Goal: Transaction & Acquisition: Obtain resource

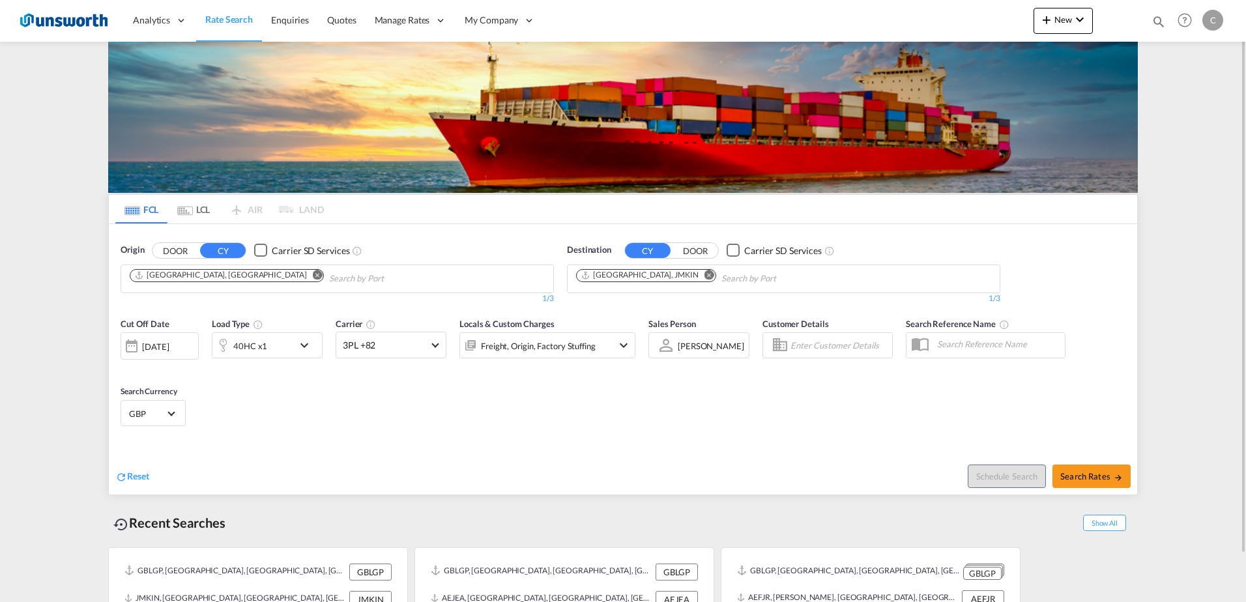
click at [705, 276] on md-icon "Remove" at bounding box center [710, 275] width 10 height 10
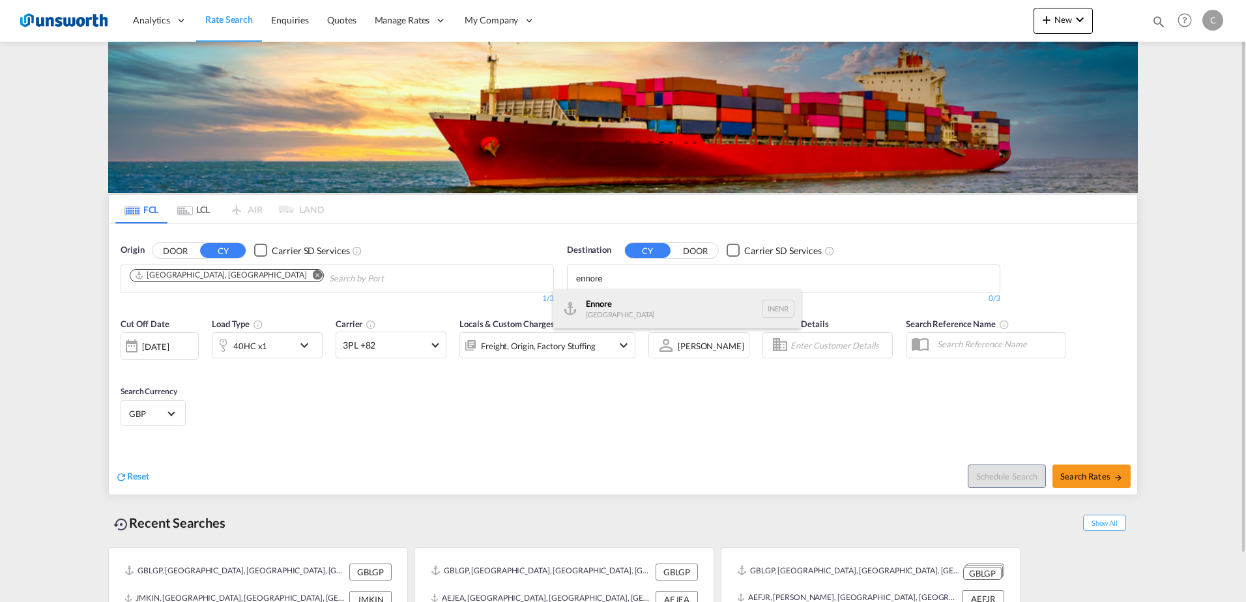
type input "ennore"
click at [638, 315] on div "Ennore [GEOGRAPHIC_DATA] INENR" at bounding box center [677, 308] width 248 height 39
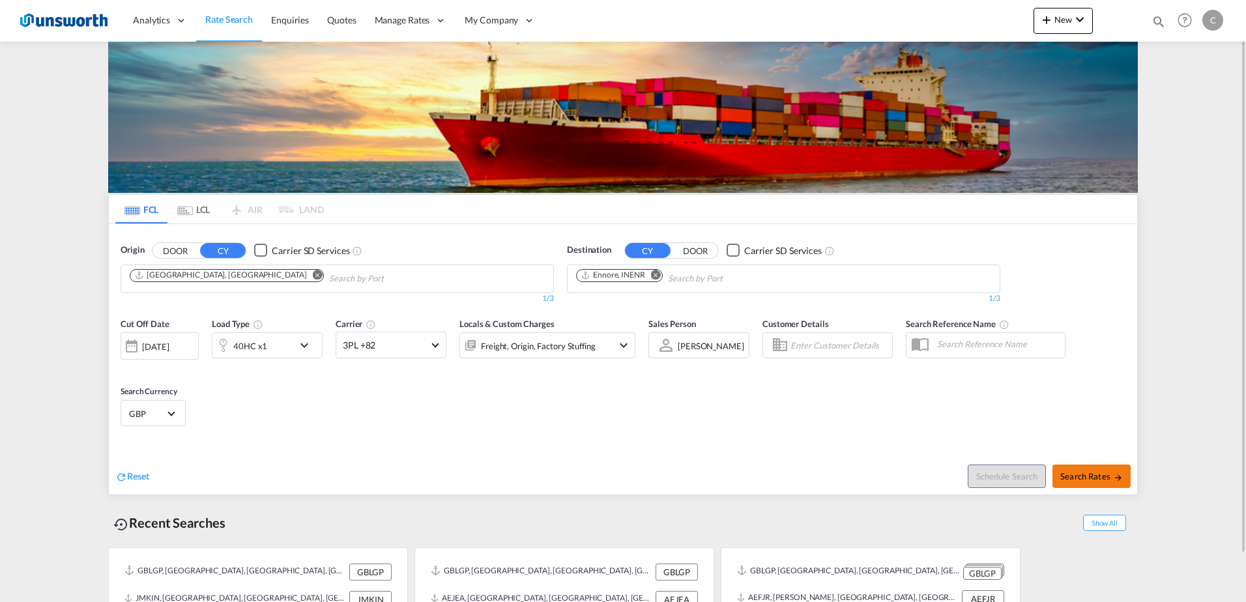
click at [1112, 477] on span "Search Rates" at bounding box center [1091, 476] width 63 height 10
type input "GBLGP to INENR / [DATE]"
